Goal: Communication & Community: Answer question/provide support

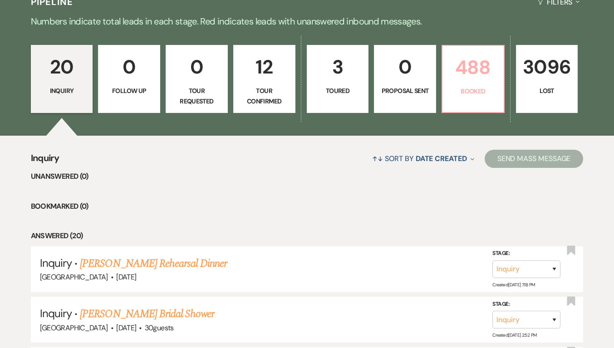
click at [488, 70] on p "488" at bounding box center [473, 67] width 50 height 30
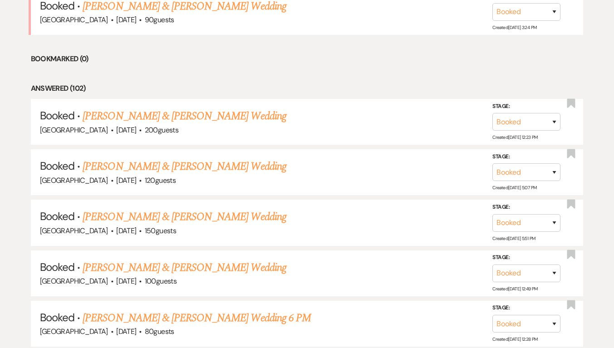
scroll to position [752, 0]
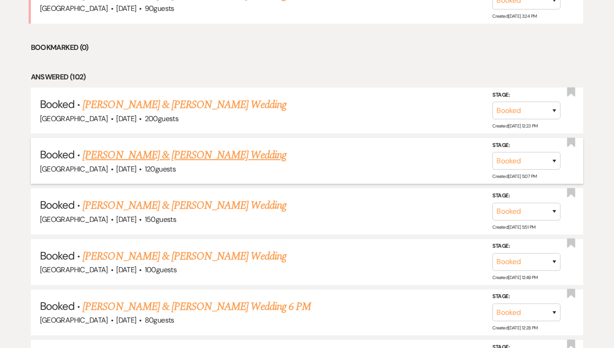
click at [194, 156] on link "[PERSON_NAME] & [PERSON_NAME] Wedding" at bounding box center [184, 155] width 203 height 16
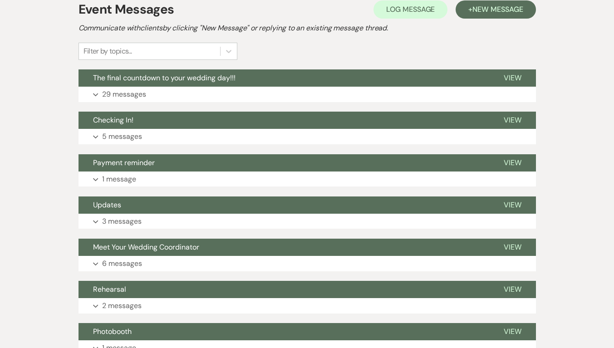
scroll to position [230, 0]
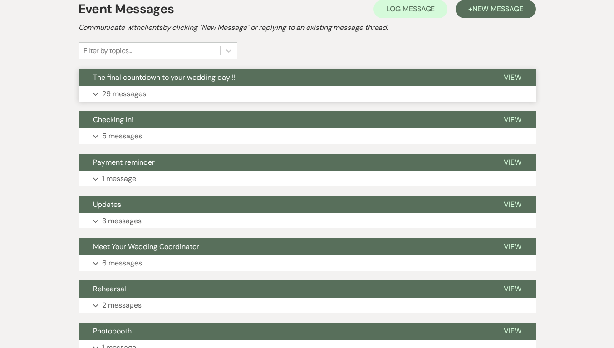
click at [173, 100] on button "Expand 29 messages" at bounding box center [307, 93] width 457 height 15
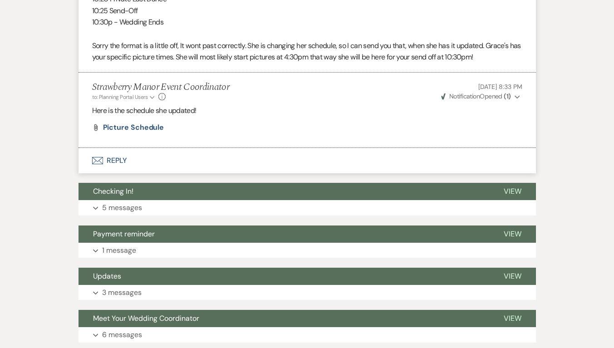
scroll to position [3635, 0]
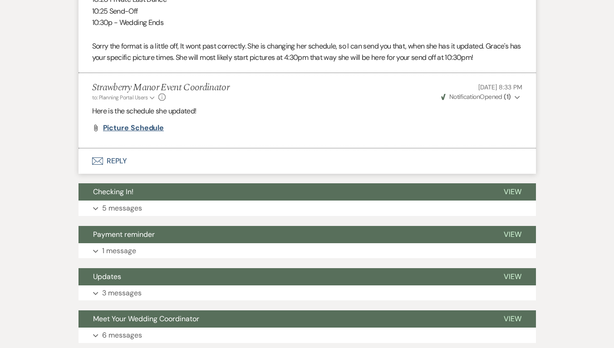
click at [133, 133] on span "Picture Schedule" at bounding box center [133, 128] width 61 height 10
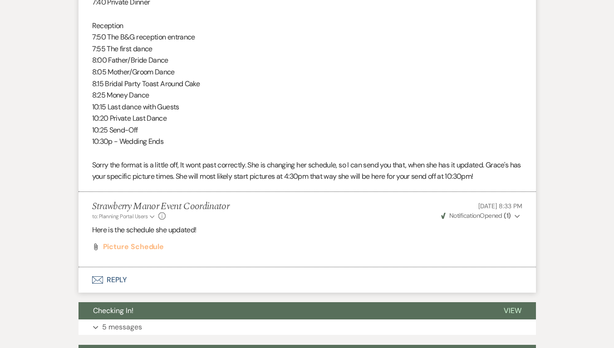
scroll to position [3518, 0]
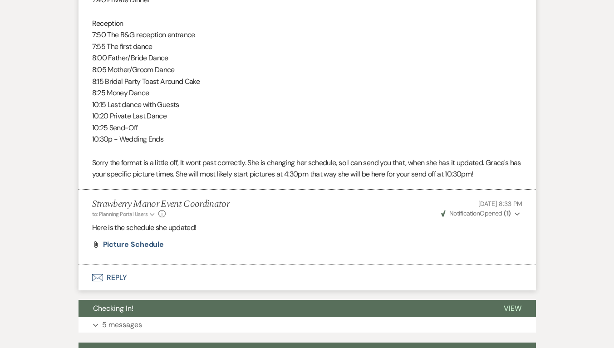
click at [295, 64] on p "8:00 Father/Bride Dance" at bounding box center [307, 58] width 430 height 12
